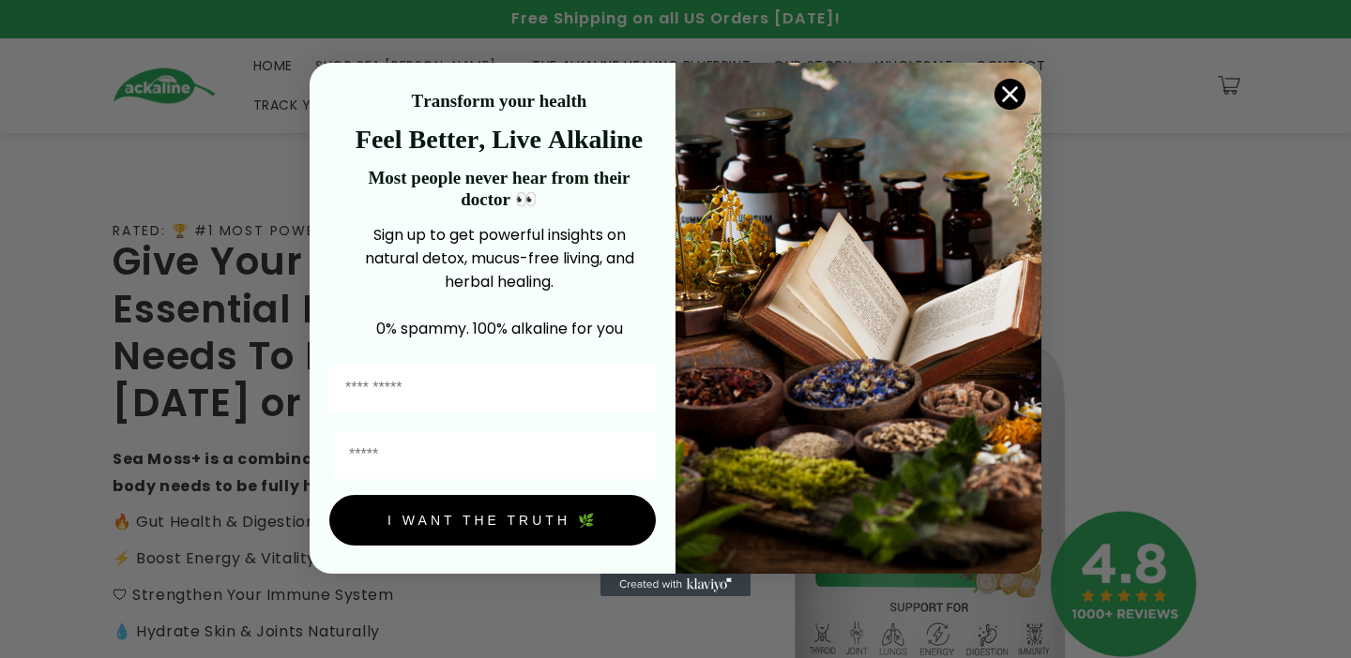
click at [1013, 99] on circle "Close dialog" at bounding box center [1009, 93] width 31 height 31
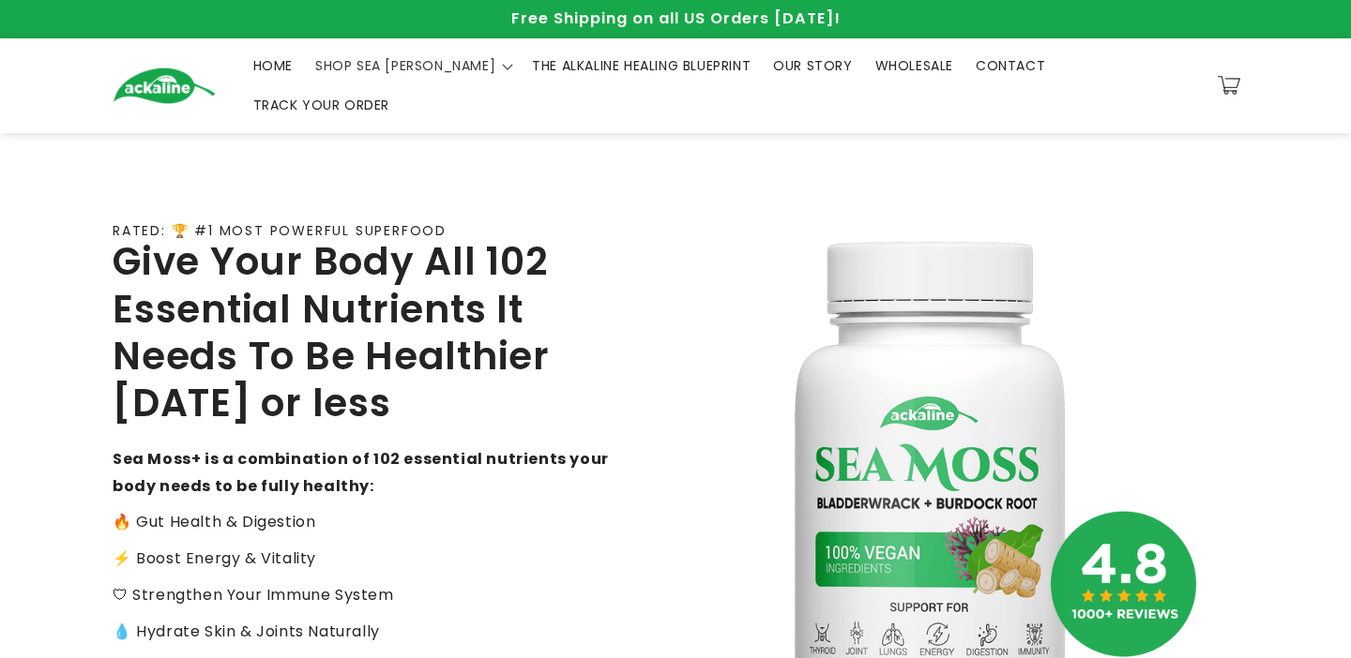
click at [619, 72] on span "THE ALKALINE HEALING BLUEPRINT" at bounding box center [641, 65] width 219 height 17
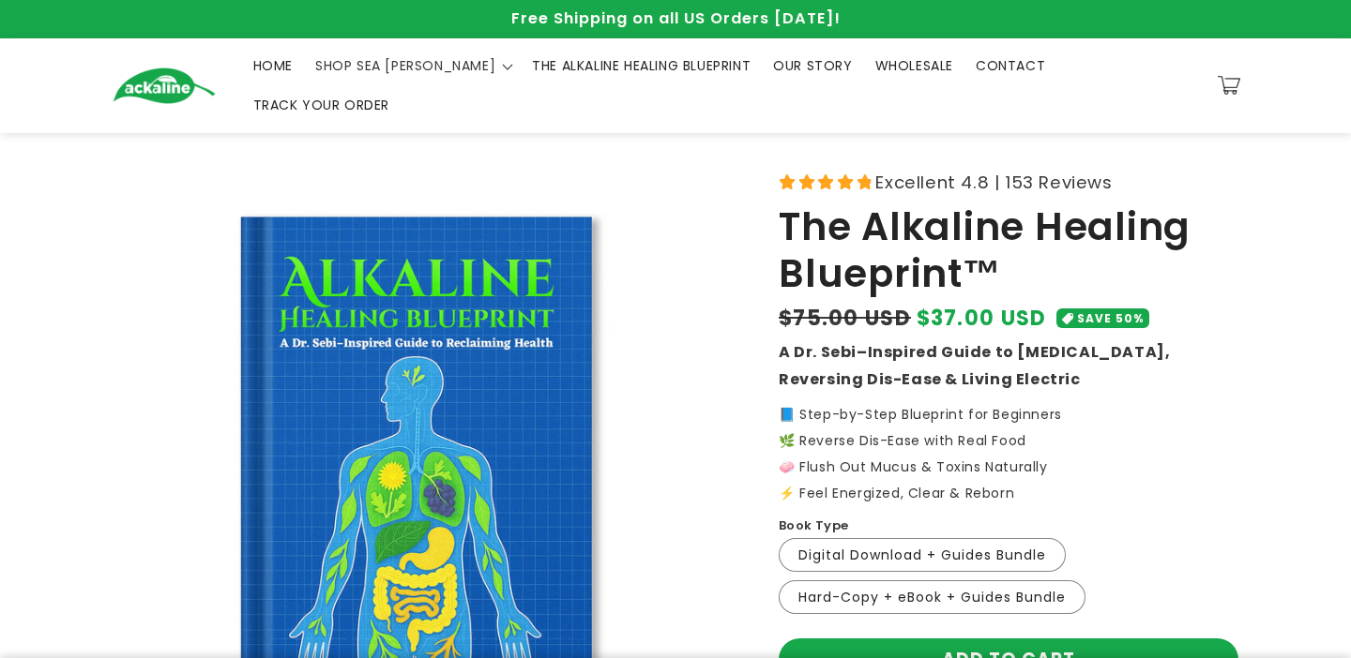
click at [875, 64] on span "WHOLESALE" at bounding box center [914, 65] width 78 height 17
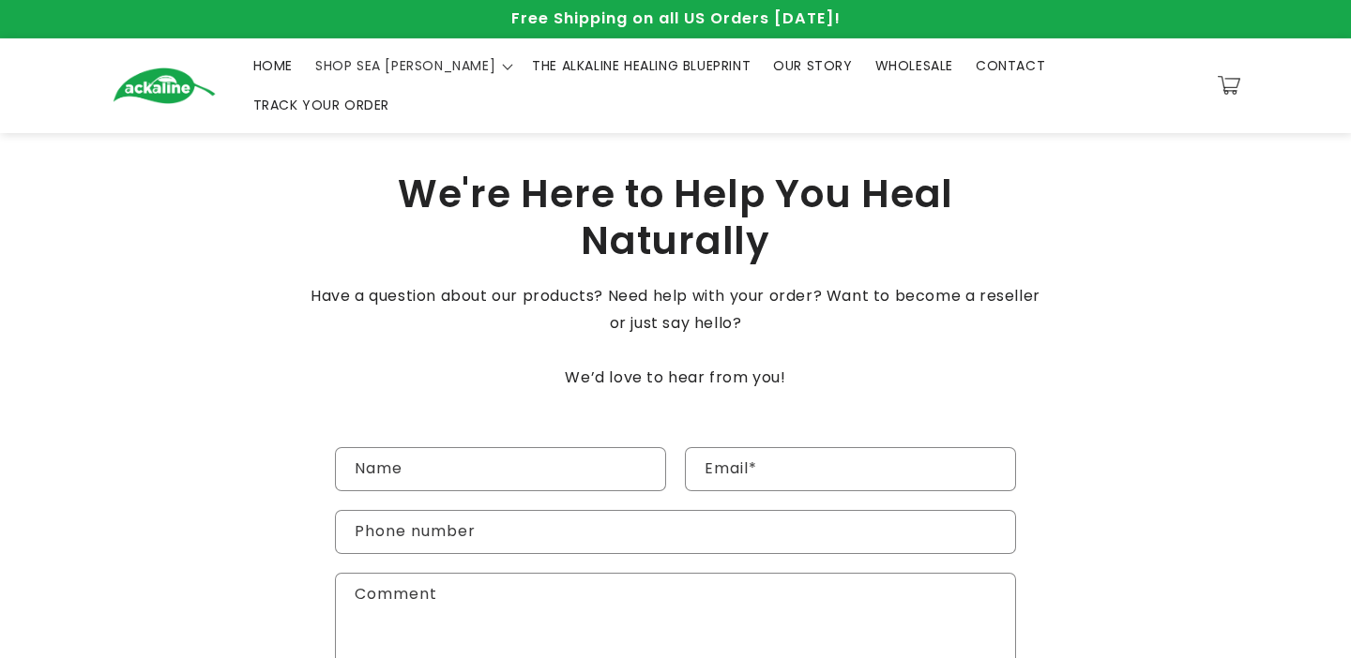
click at [253, 71] on span "HOME" at bounding box center [272, 65] width 39 height 17
